Goal: Transaction & Acquisition: Purchase product/service

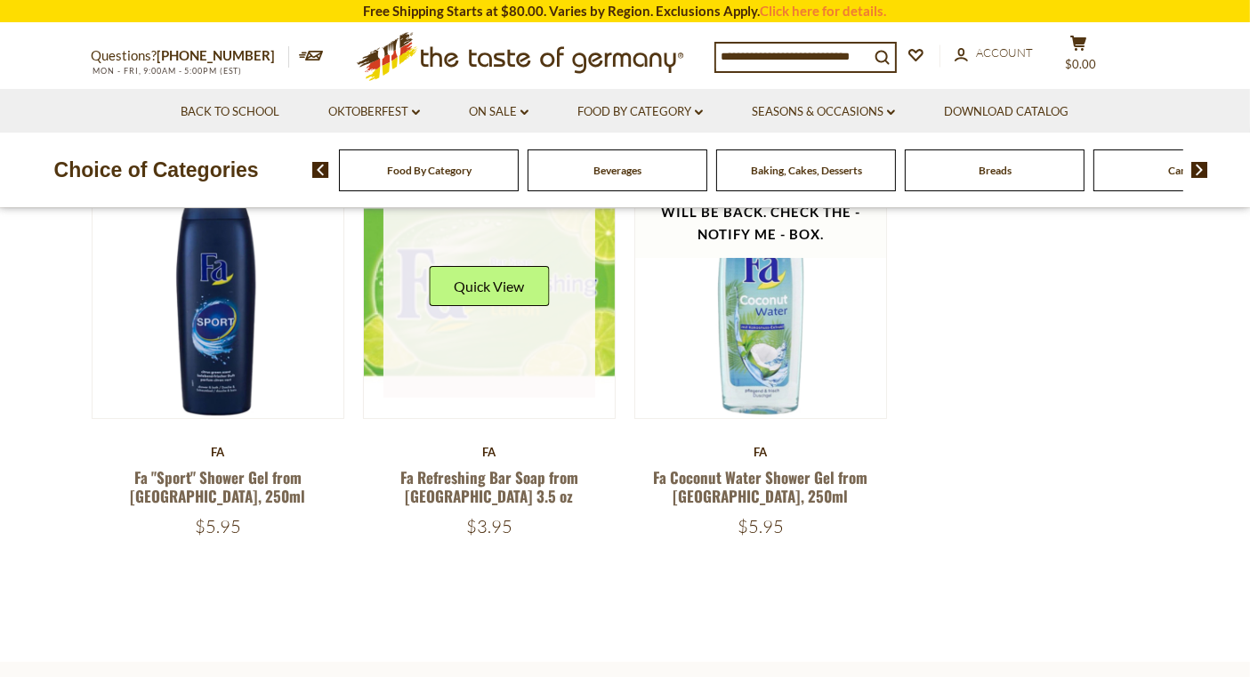
scroll to position [197, 0]
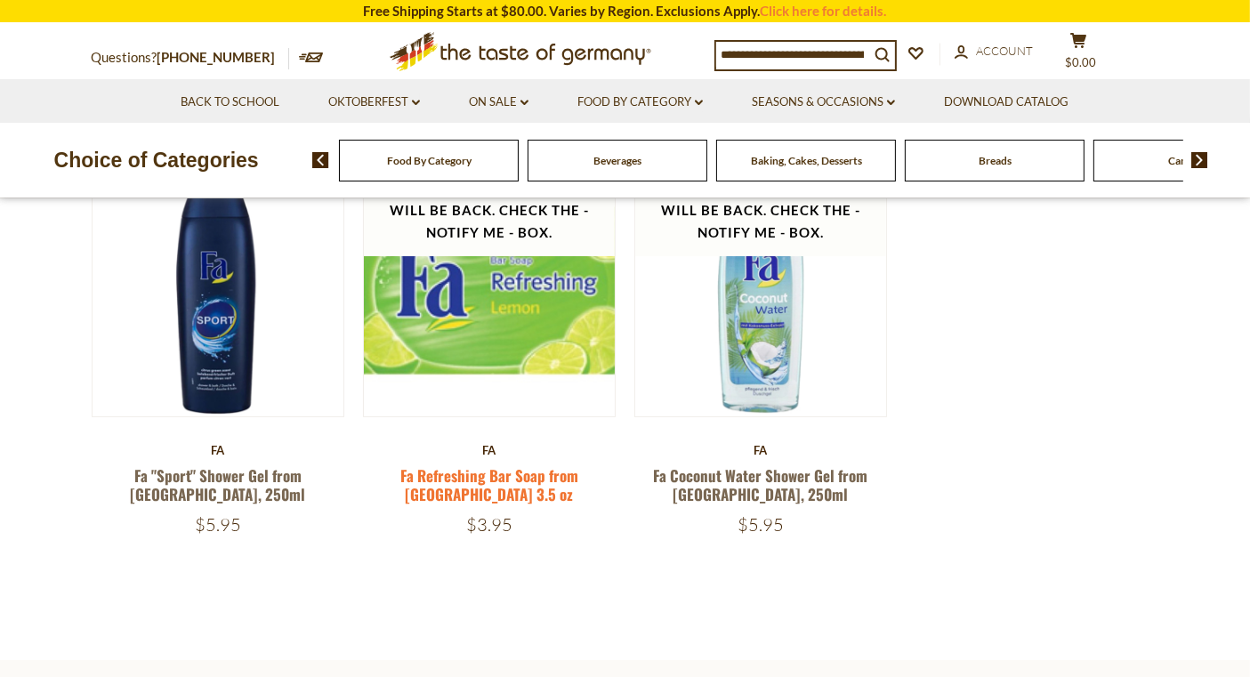
click at [512, 464] on link "Fa Refreshing Bar Soap from [GEOGRAPHIC_DATA] 3.5 oz" at bounding box center [489, 484] width 178 height 41
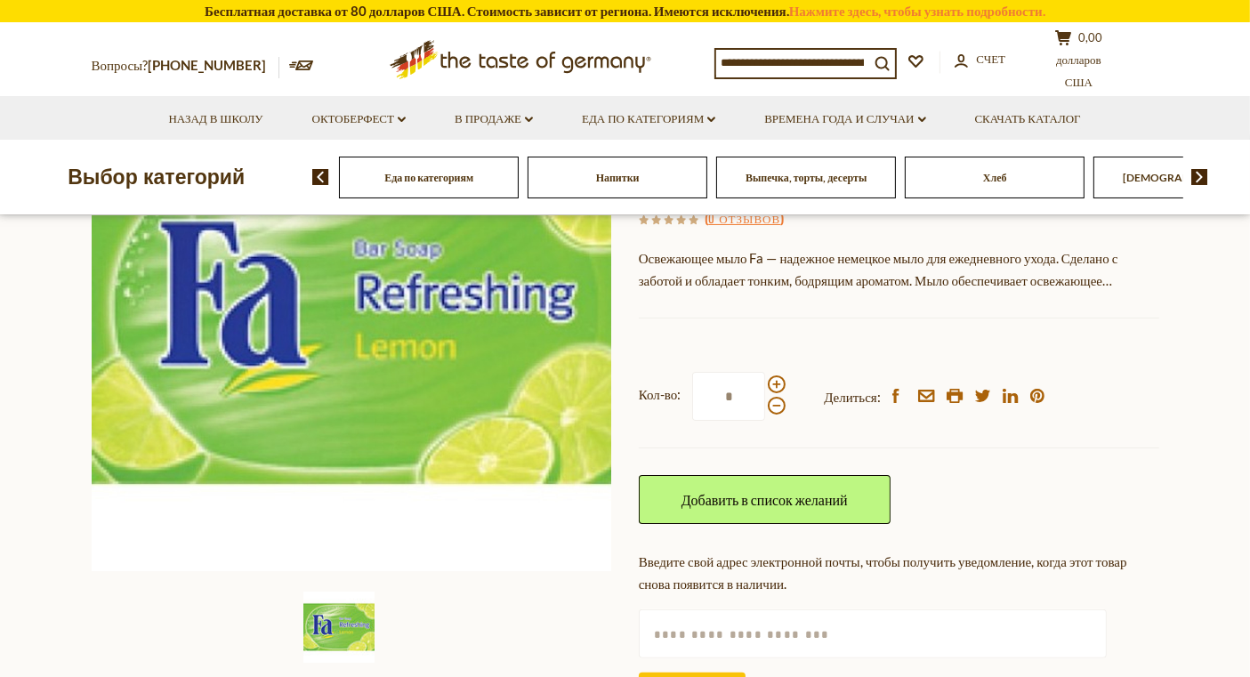
scroll to position [296, 0]
